Goal: Navigation & Orientation: Go to known website

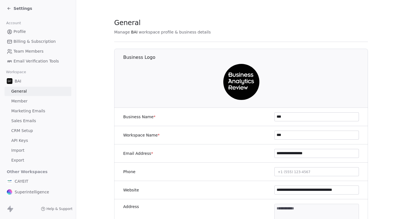
scroll to position [67, 0]
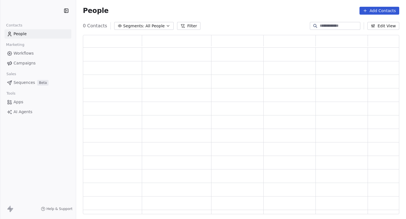
scroll to position [180, 316]
